Goal: Task Accomplishment & Management: Manage account settings

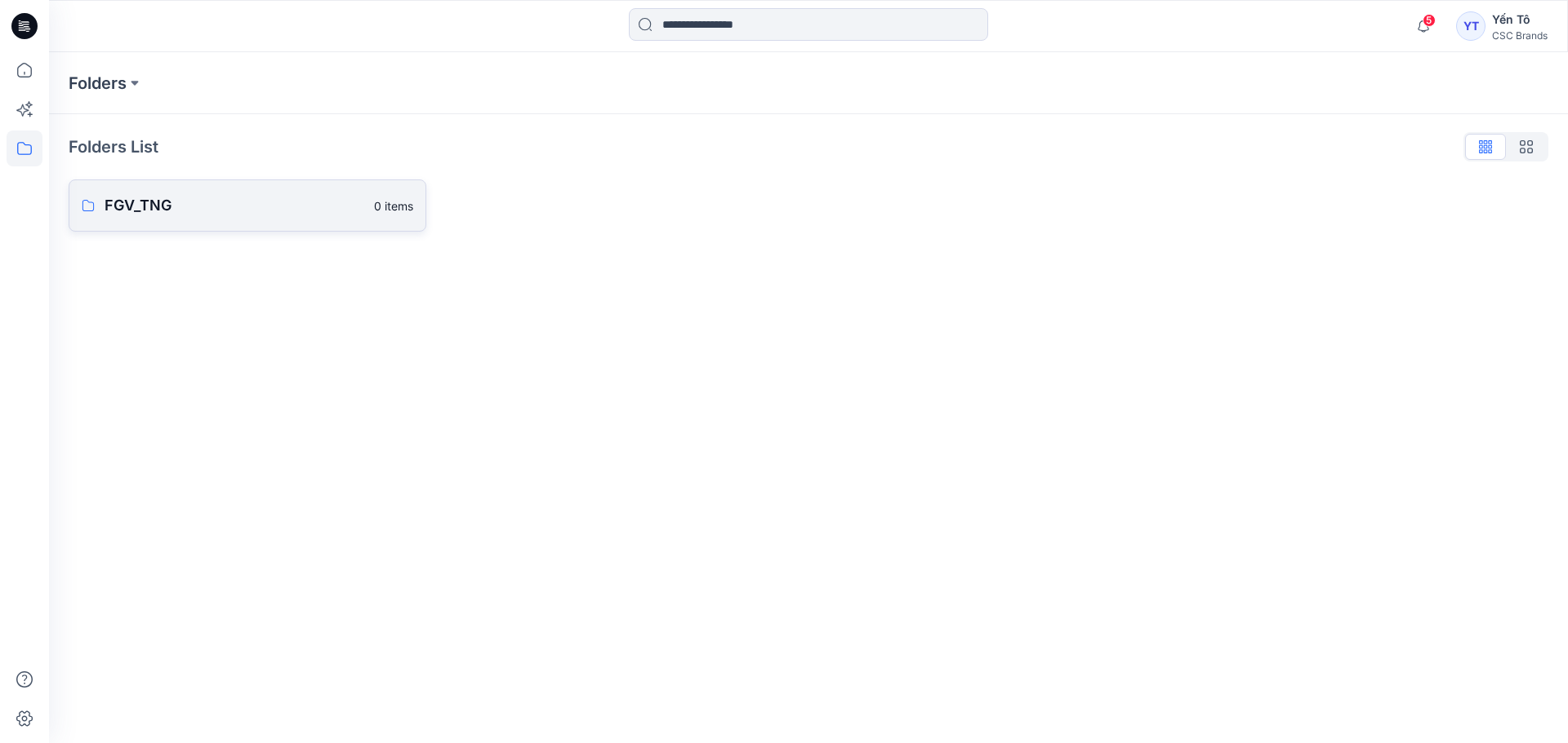
click at [174, 211] on p "FGV_TNG" at bounding box center [234, 205] width 260 height 23
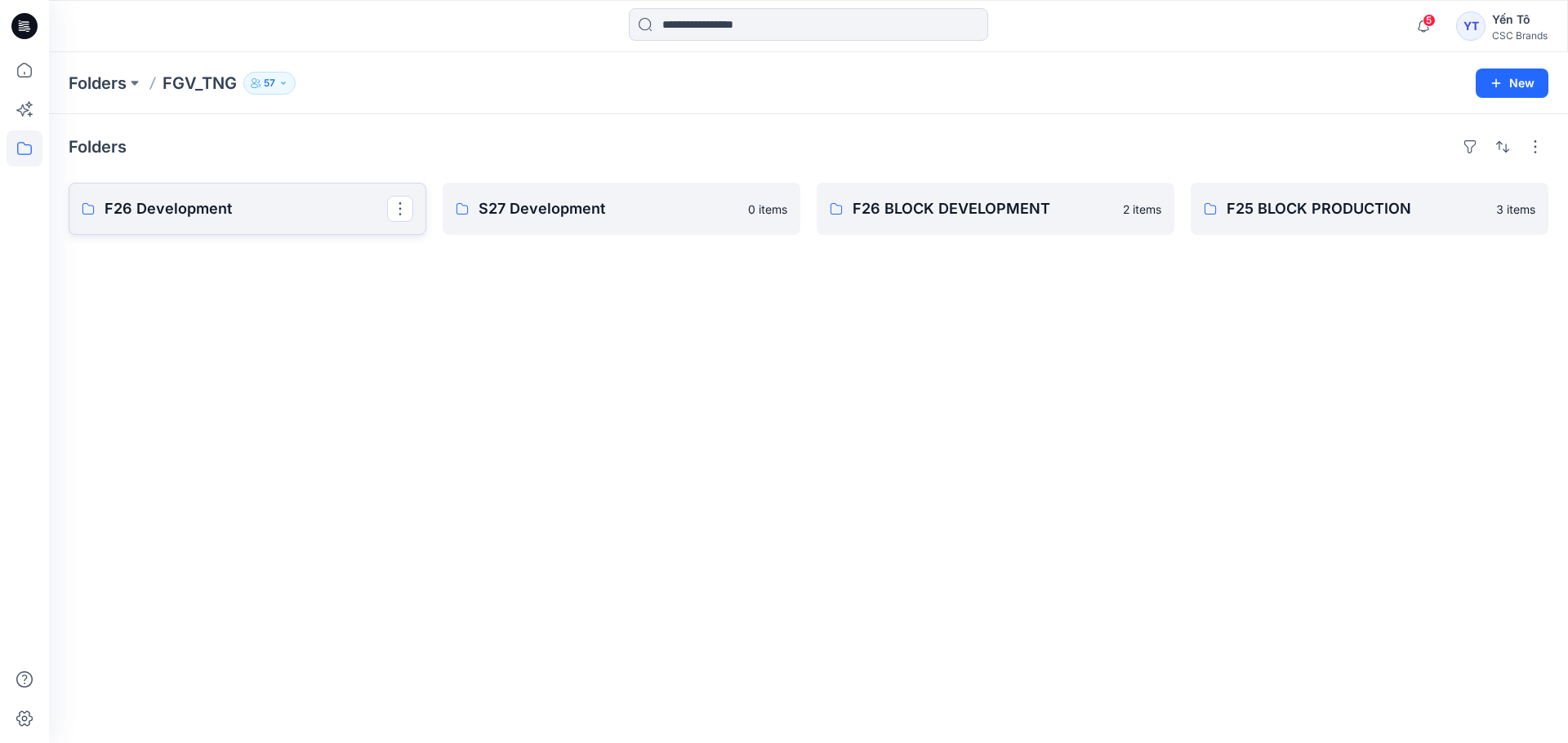
click at [256, 216] on p "F26 Development" at bounding box center [246, 209] width 282 height 23
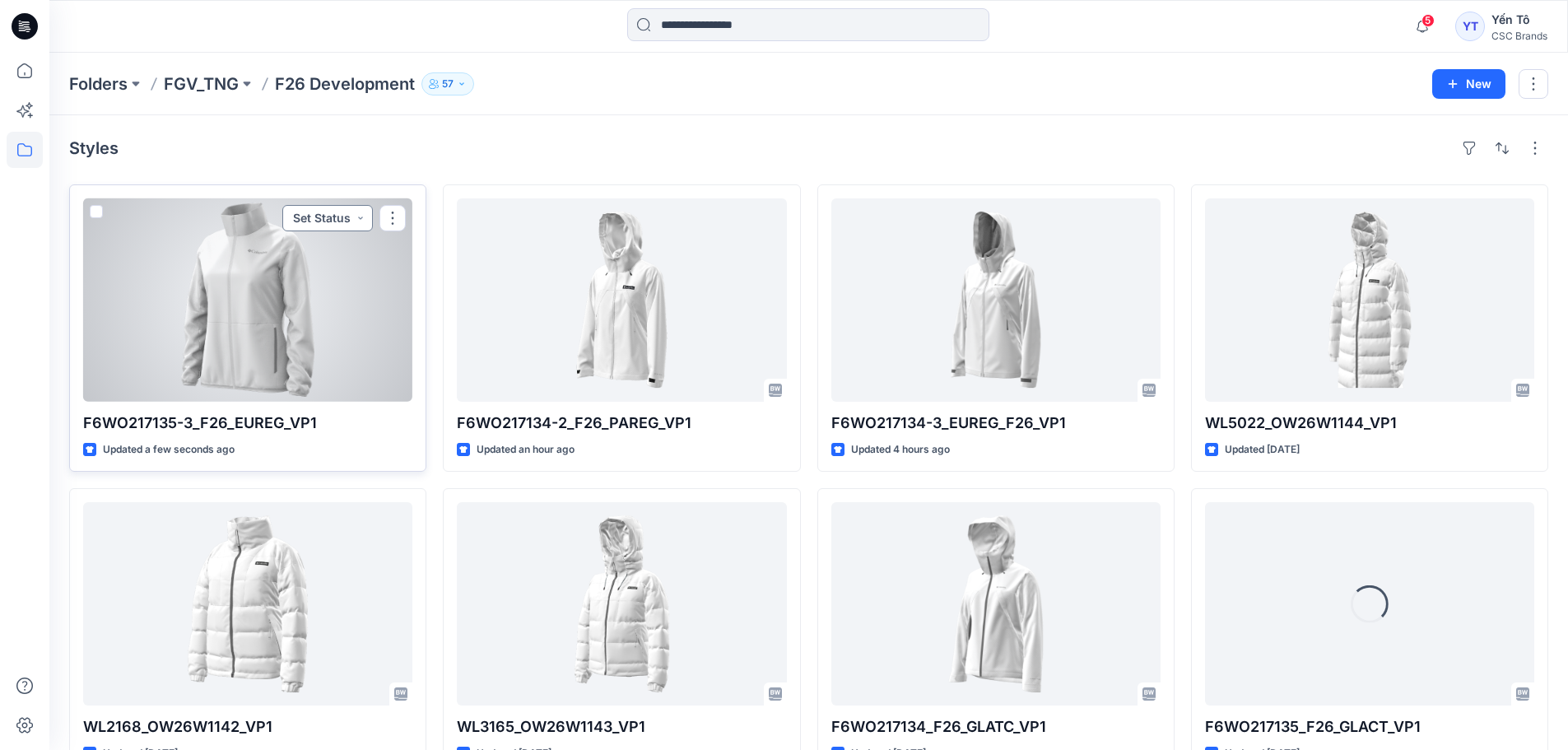
click at [360, 216] on button "Set Status" at bounding box center [327, 218] width 91 height 27
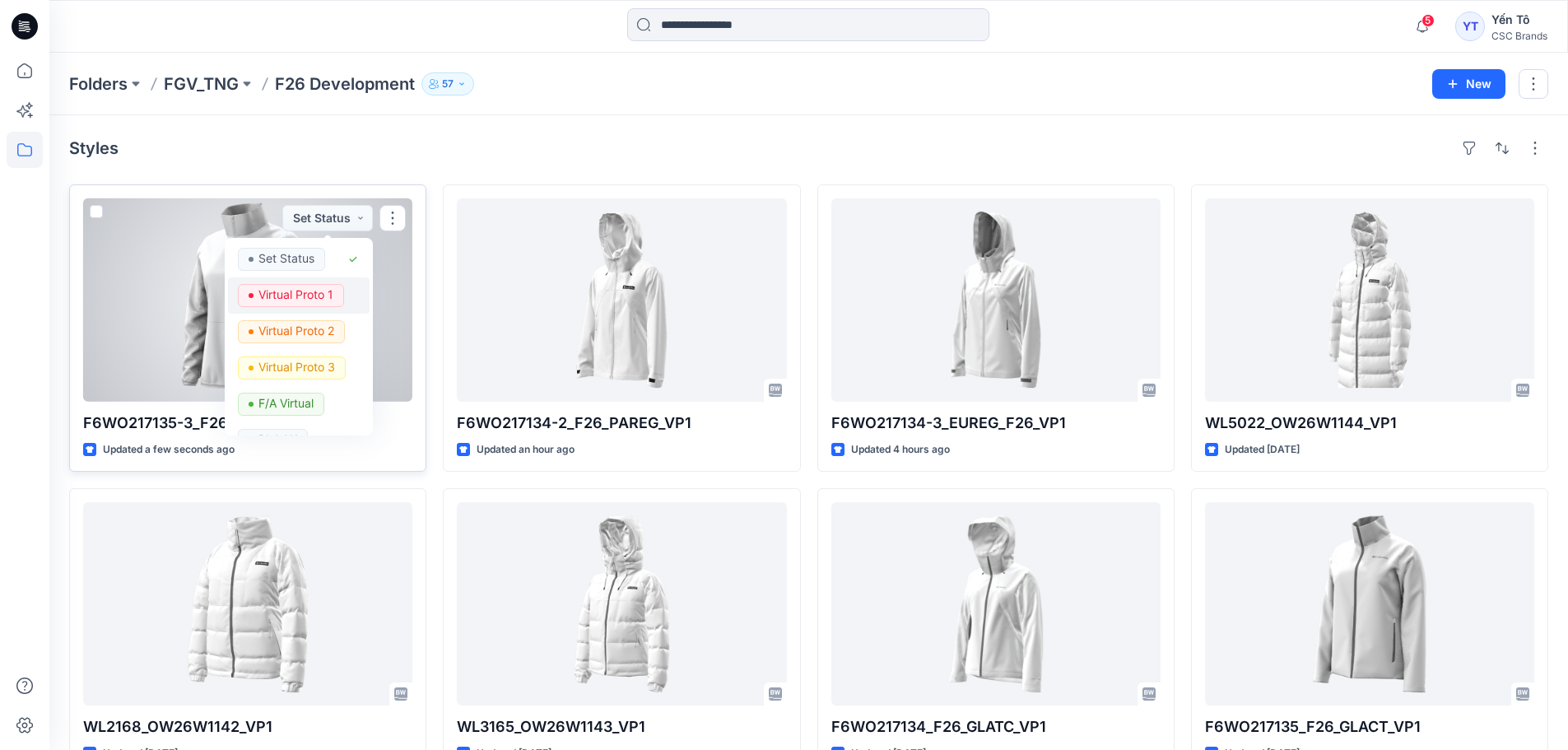
click at [301, 291] on p "Virtual Proto 1" at bounding box center [296, 294] width 75 height 21
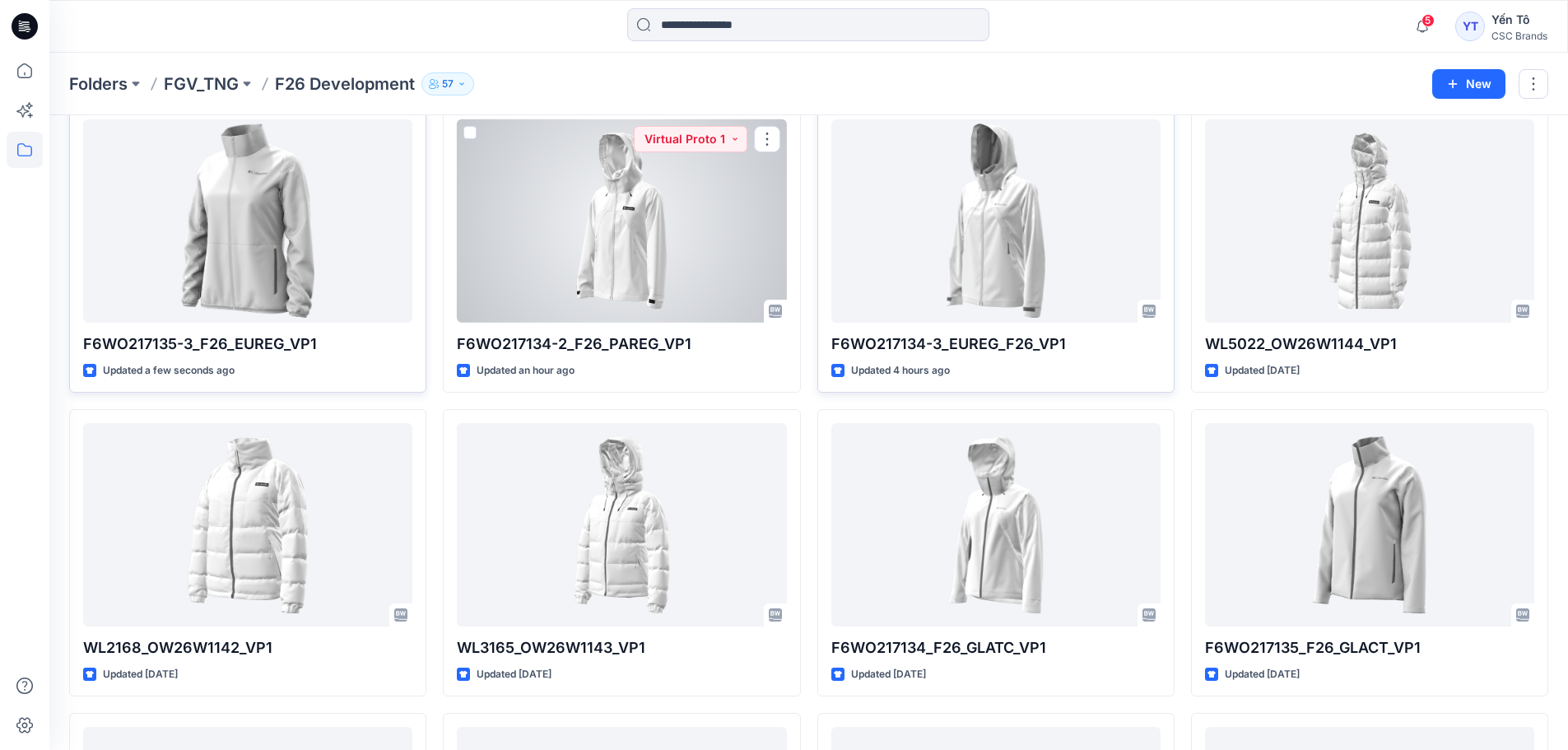
scroll to position [83, 0]
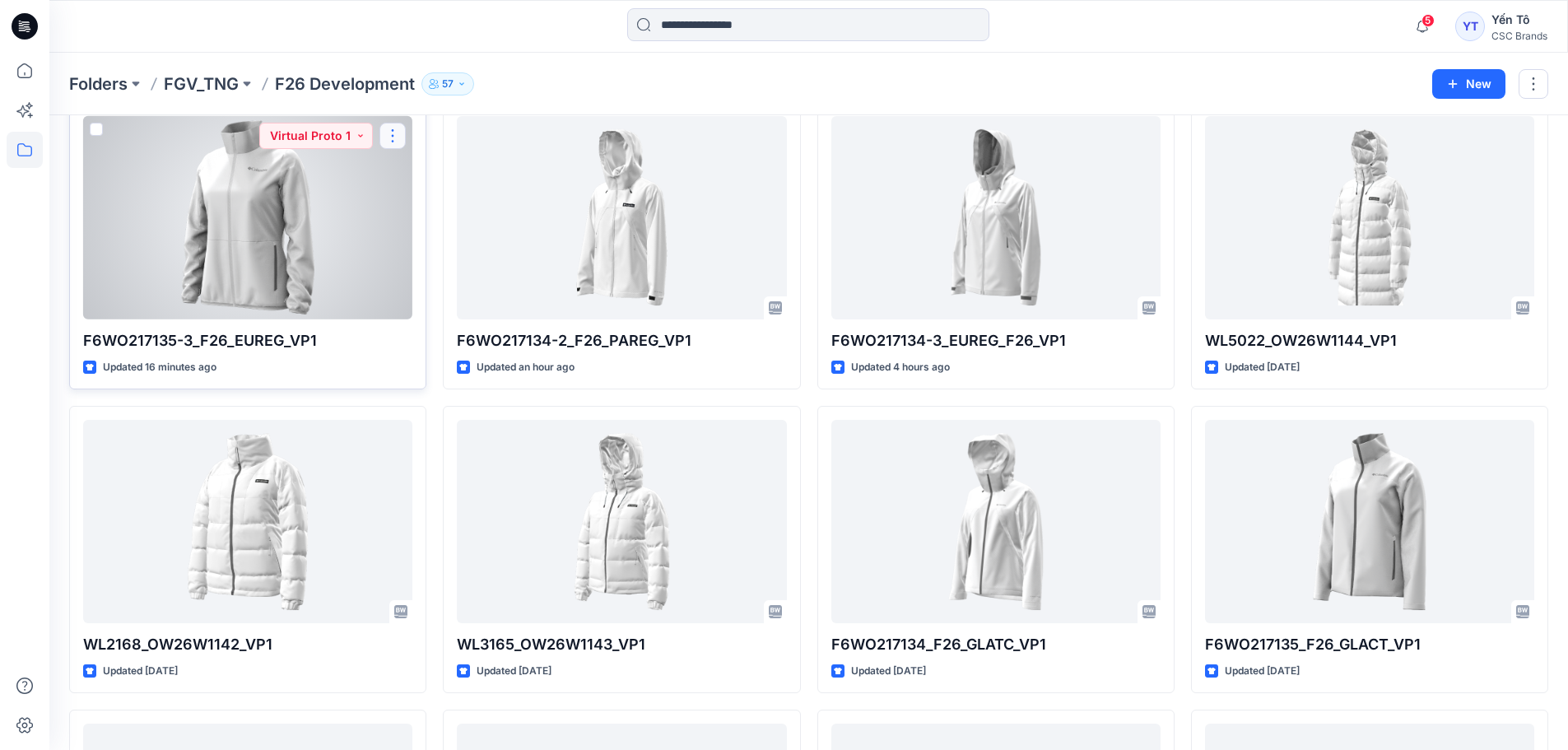
click at [392, 132] on button "button" at bounding box center [392, 136] width 27 height 27
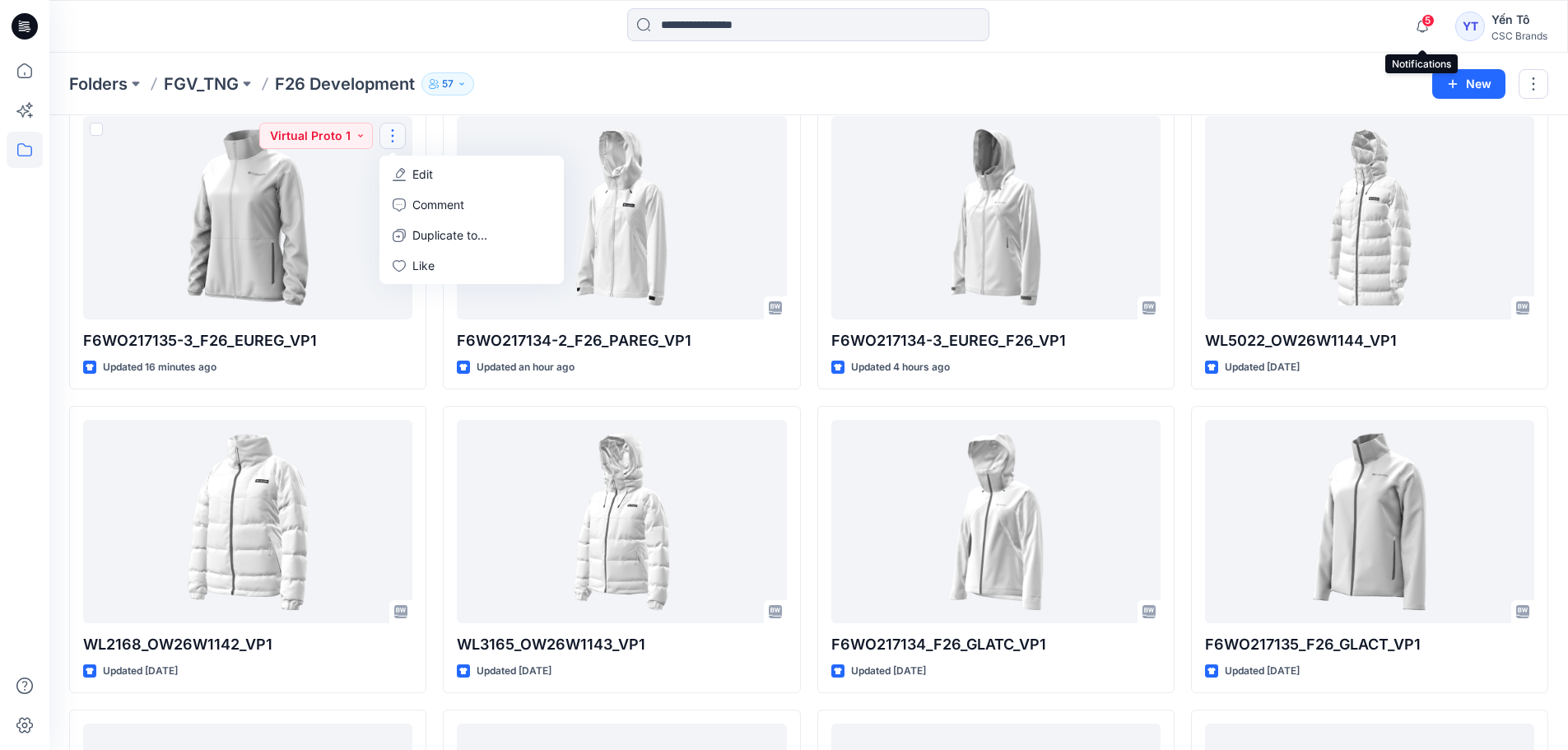
click at [1422, 20] on span "5" at bounding box center [1428, 20] width 13 height 13
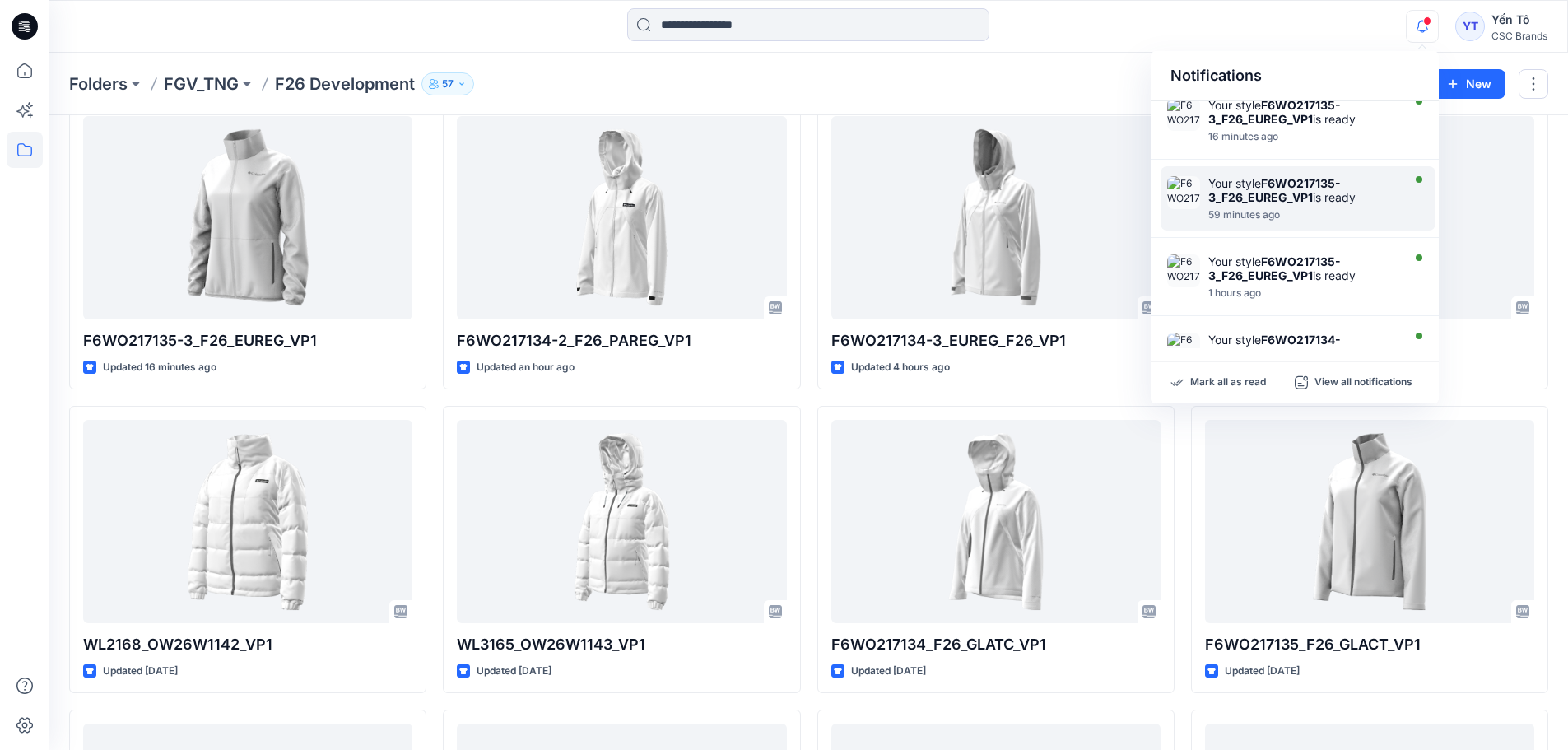
scroll to position [0, 0]
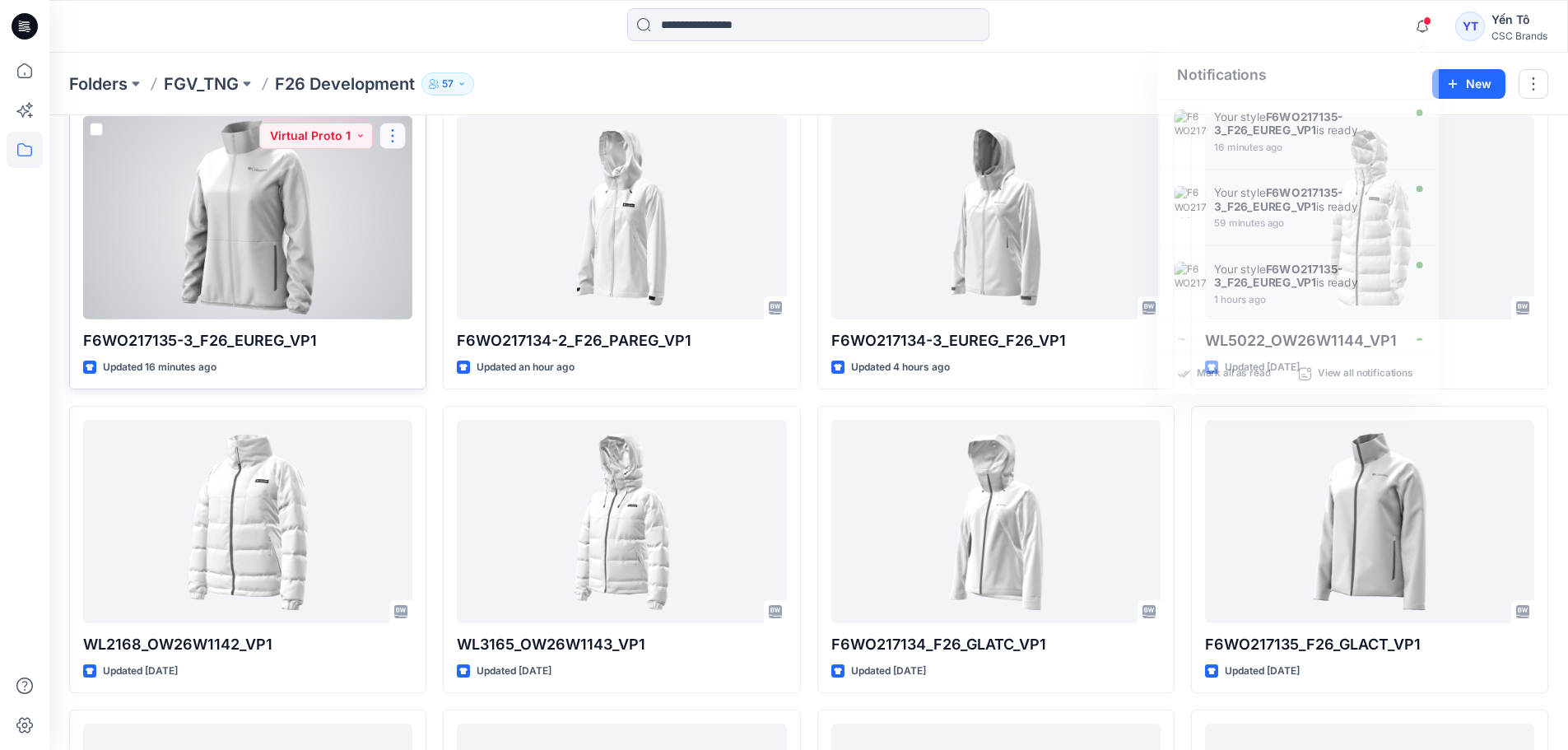
click at [399, 127] on button "button" at bounding box center [392, 136] width 27 height 27
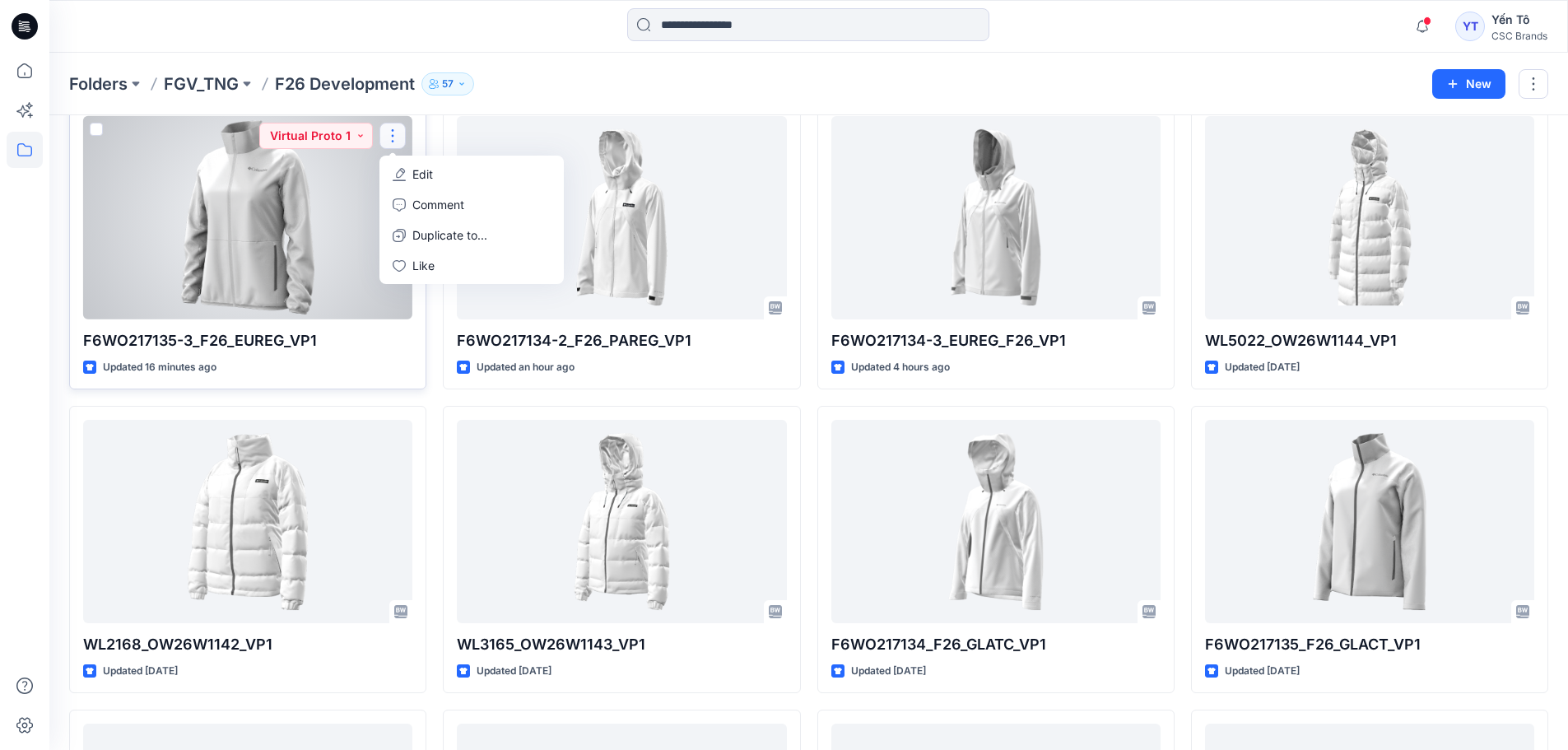
click at [431, 173] on p "Edit" at bounding box center [423, 174] width 20 height 17
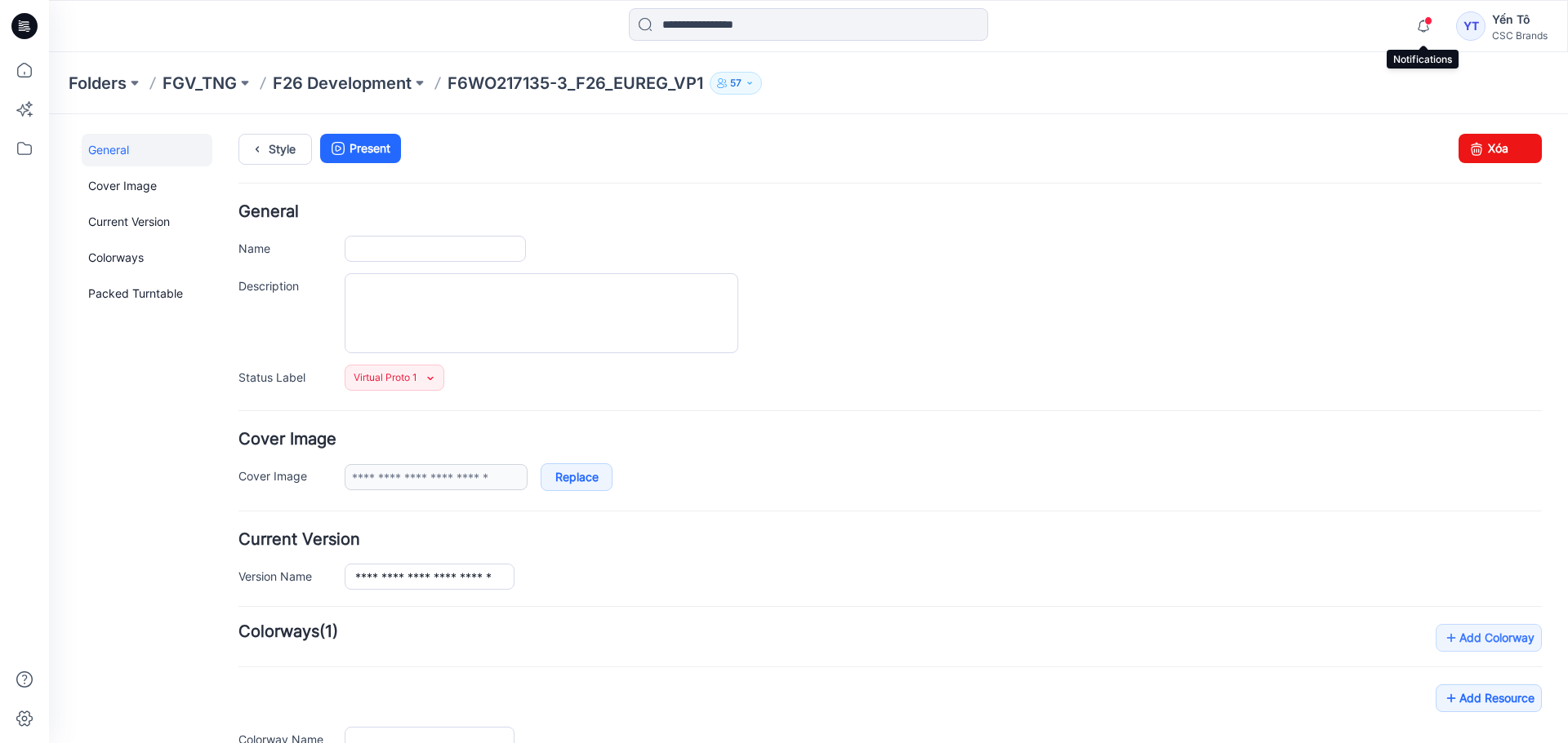
type input "**********"
click at [1427, 20] on span at bounding box center [1428, 21] width 8 height 9
drag, startPoint x: 1419, startPoint y: 248, endPoint x: 983, endPoint y: 158, distance: 445.2
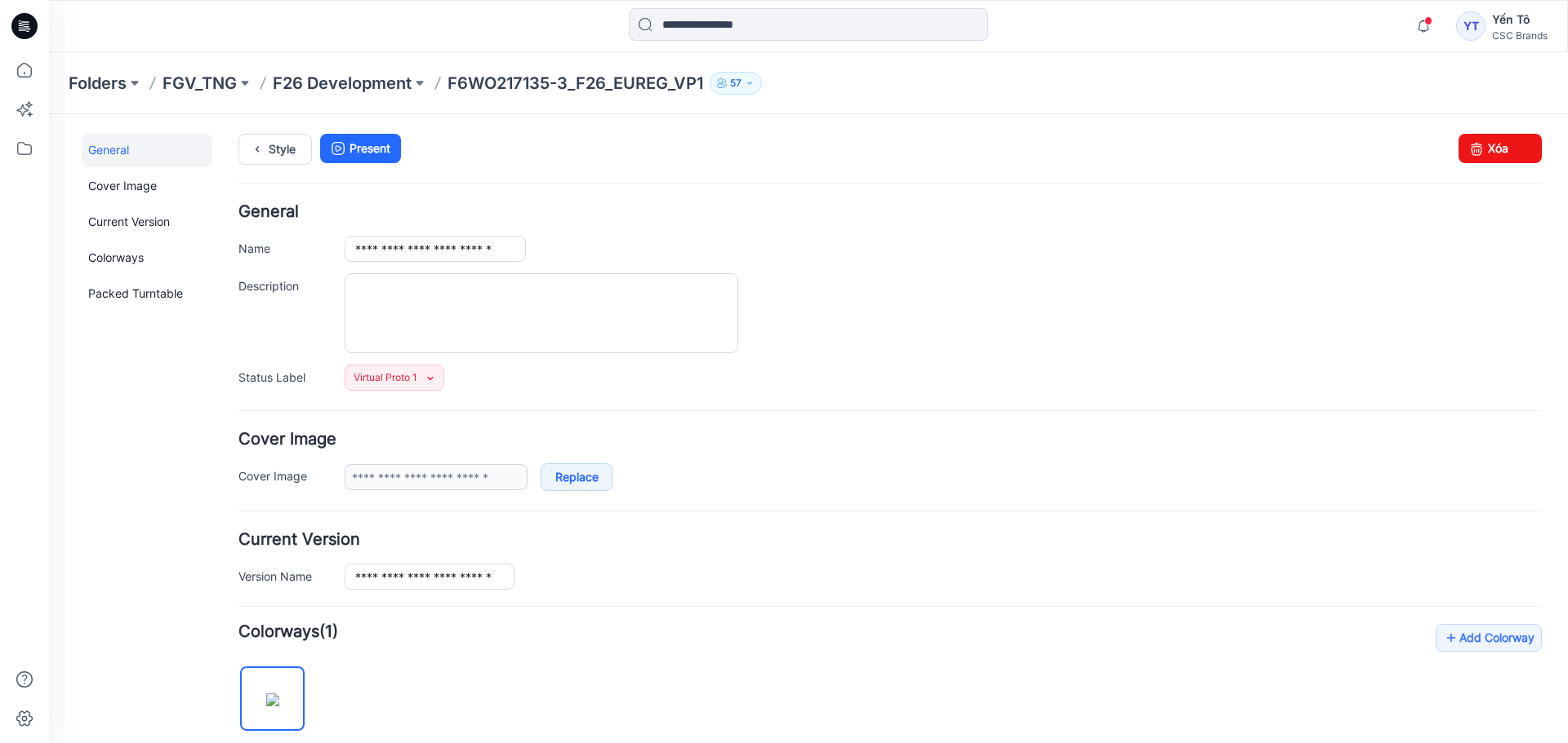
click at [976, 158] on ul "Style Present" at bounding box center [890, 148] width 1303 height 29
click at [1426, 19] on span at bounding box center [1428, 21] width 8 height 9
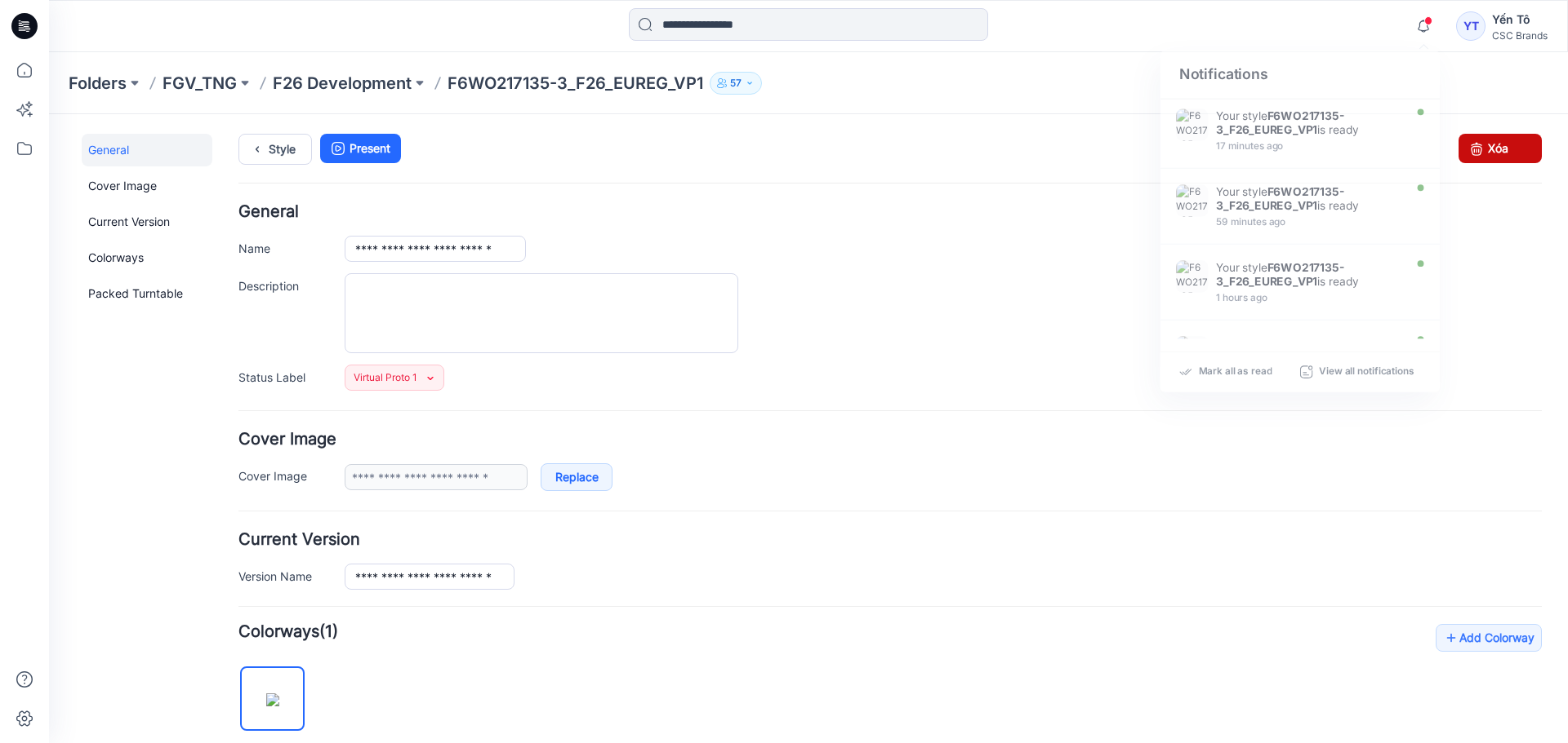
drag, startPoint x: 927, startPoint y: 183, endPoint x: 1495, endPoint y: 153, distance: 568.8
click at [1495, 153] on link "Xóa" at bounding box center [1499, 148] width 83 height 29
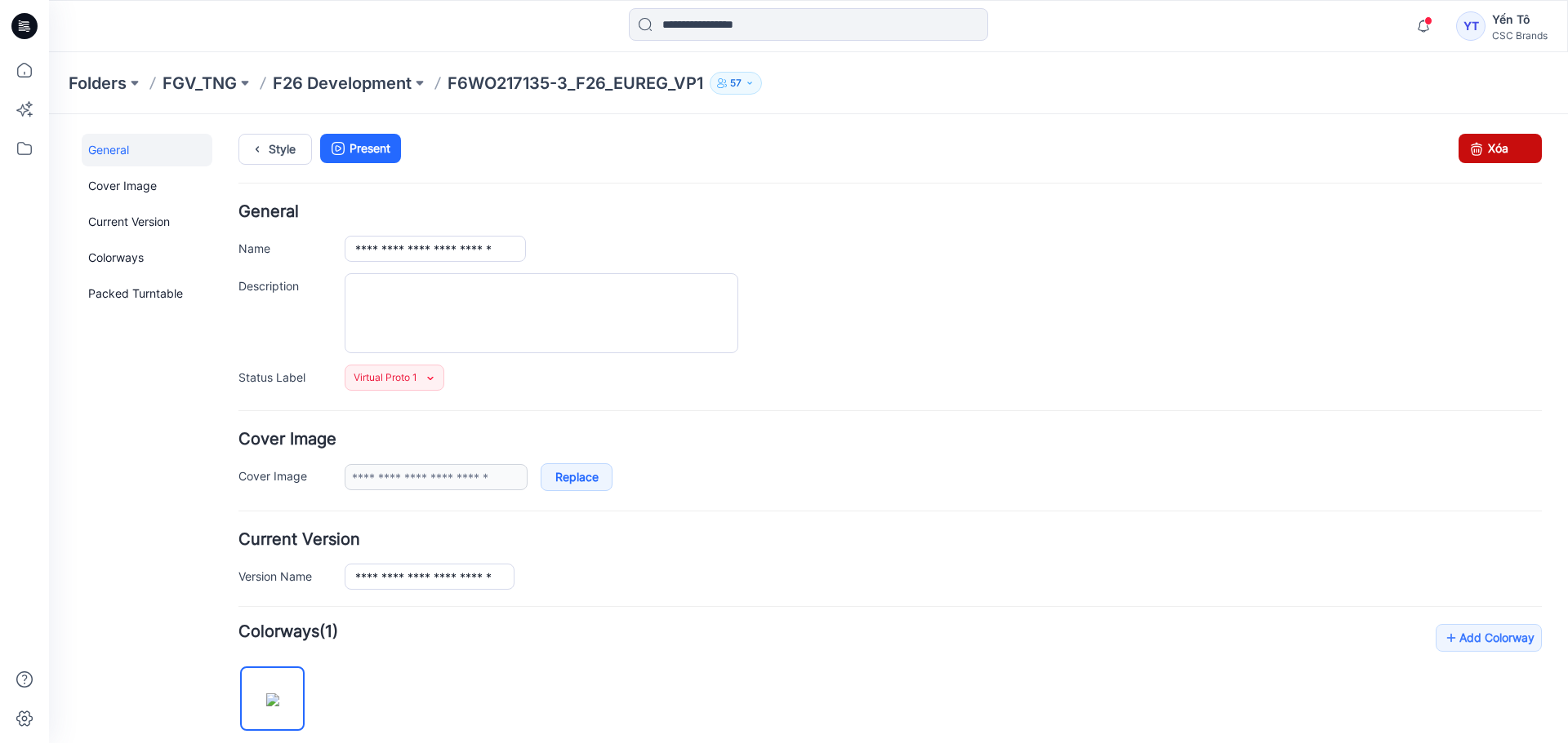
click at [1489, 142] on link "Xóa" at bounding box center [1499, 148] width 83 height 29
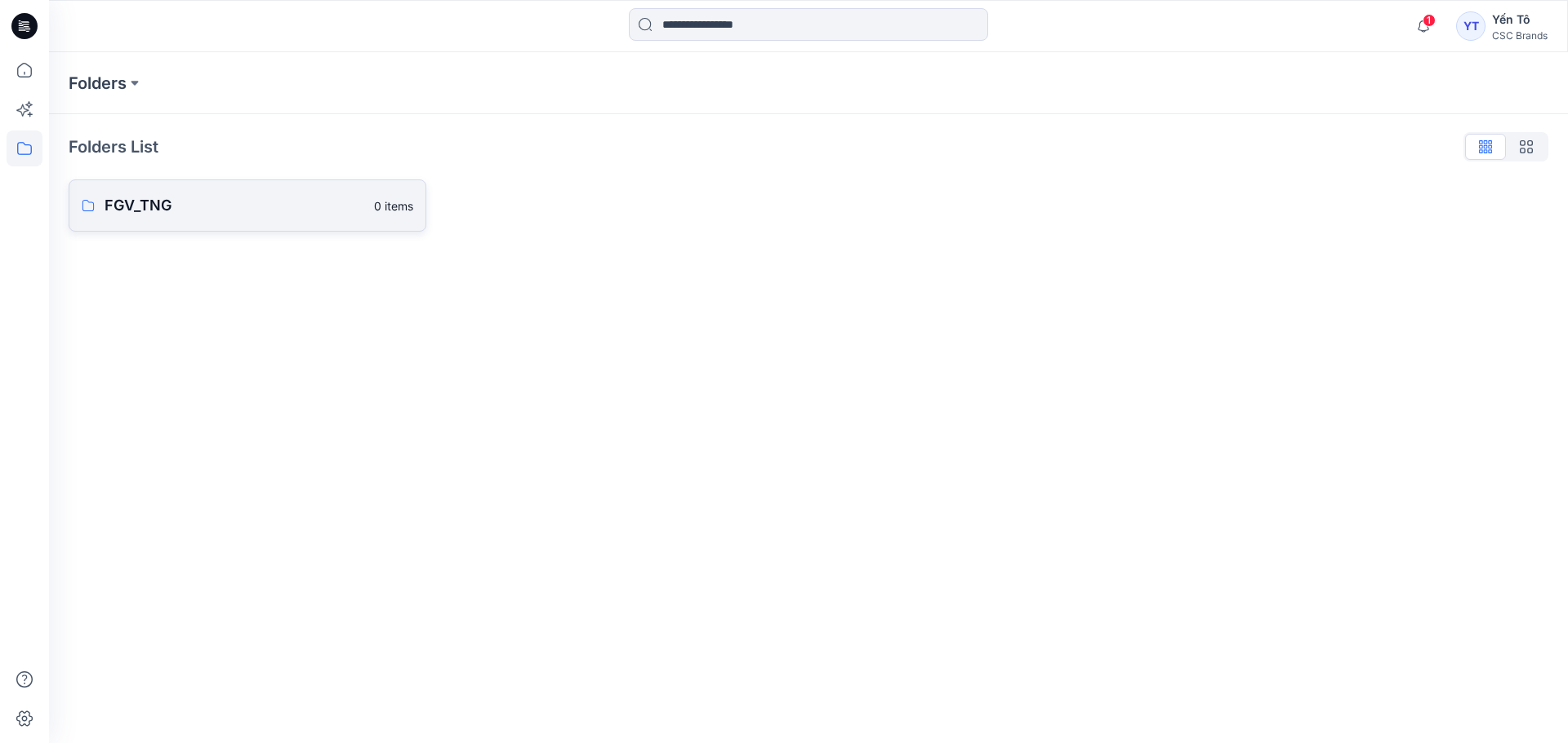
click at [218, 219] on link "FGV_TNG 0 items" at bounding box center [247, 205] width 357 height 52
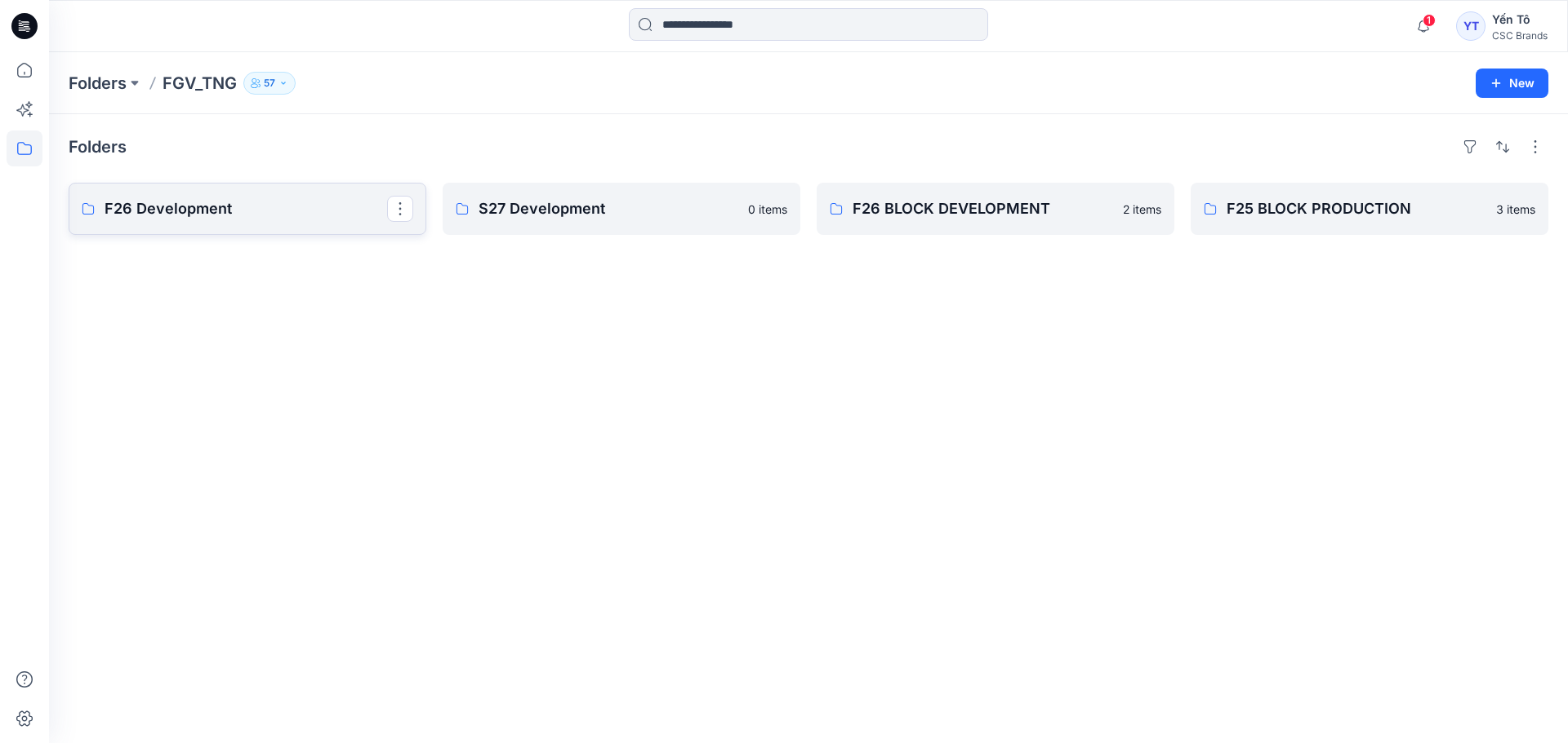
click at [218, 219] on p "F26 Development" at bounding box center [246, 209] width 282 height 23
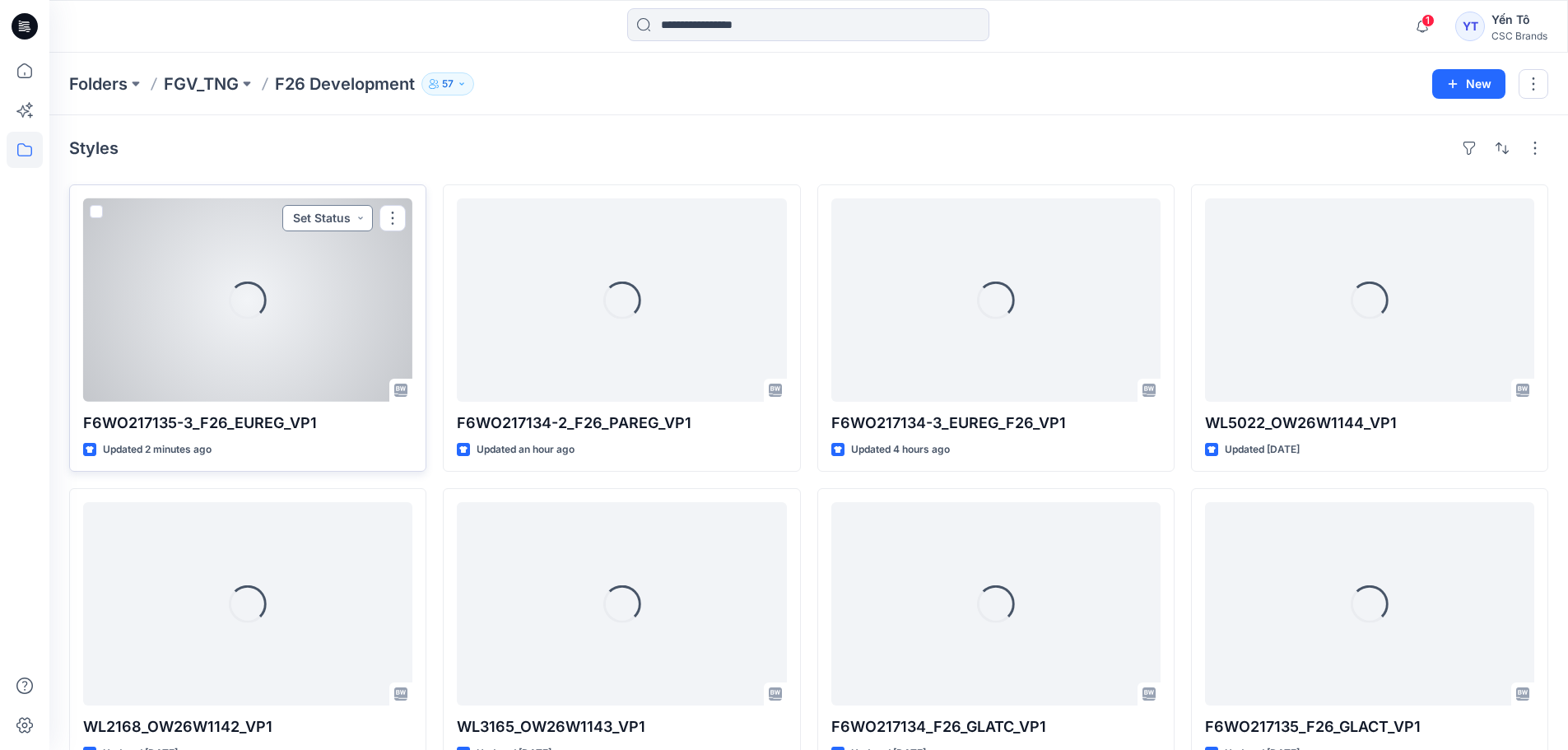
click at [361, 219] on button "Set Status" at bounding box center [327, 218] width 91 height 27
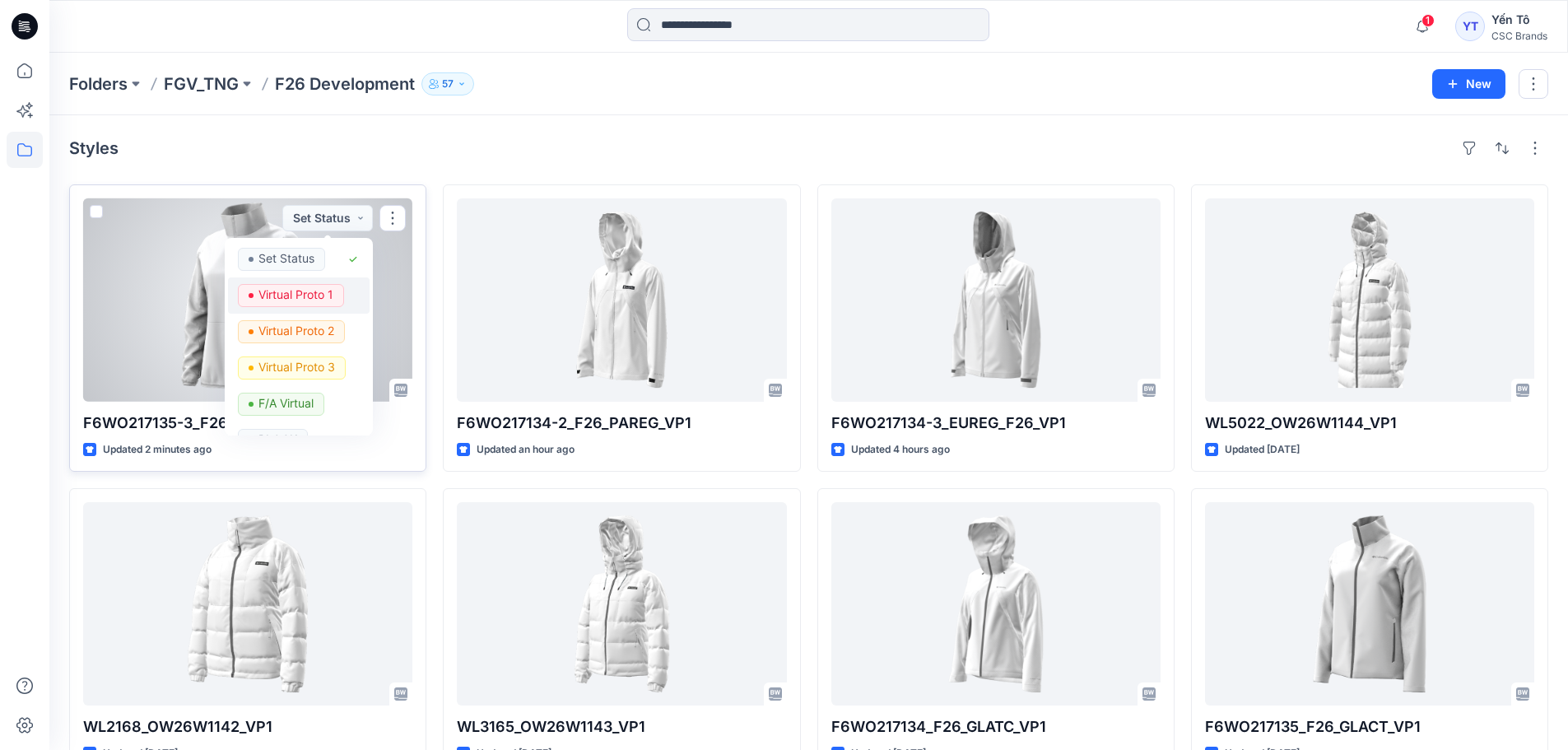
click at [299, 291] on p "Virtual Proto 1" at bounding box center [296, 294] width 75 height 21
